Goal: Find specific page/section: Find specific page/section

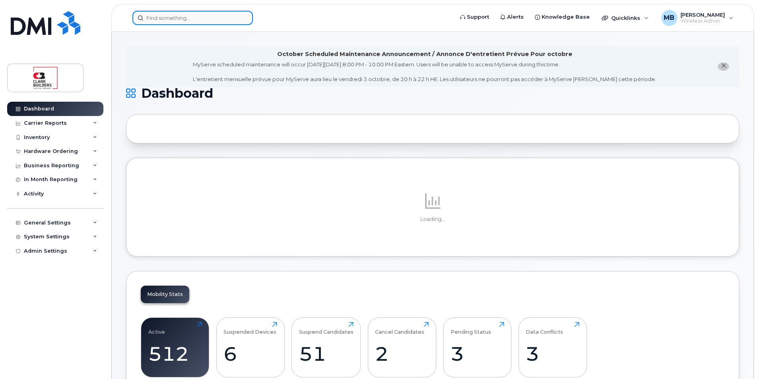
click at [199, 20] on input at bounding box center [192, 18] width 121 height 14
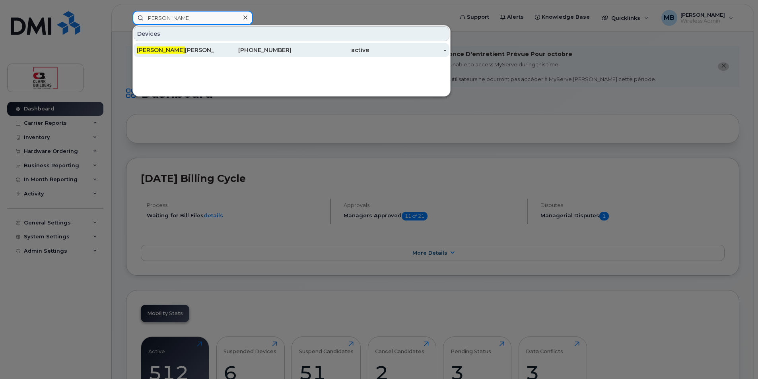
type input "joanna"
click at [199, 51] on div "Joanna Comia" at bounding box center [176, 50] width 78 height 8
